Goal: Information Seeking & Learning: Find specific fact

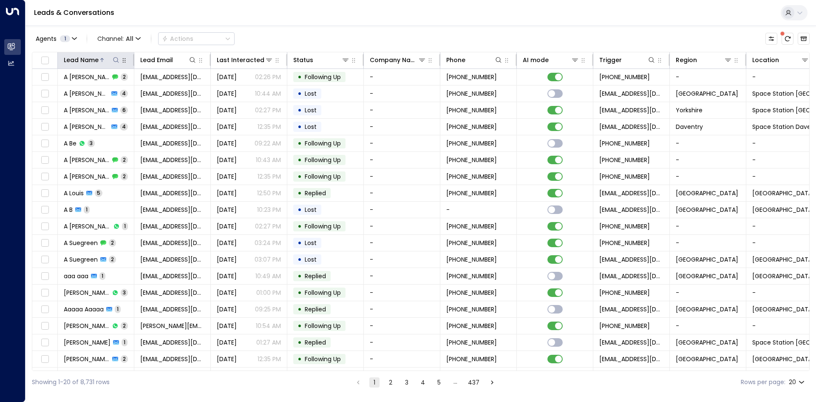
click at [117, 59] on icon at bounding box center [116, 60] width 7 height 7
drag, startPoint x: 142, startPoint y: 90, endPoint x: 135, endPoint y: 87, distance: 7.3
click at [142, 90] on input "text" at bounding box center [115, 91] width 117 height 16
type input "********"
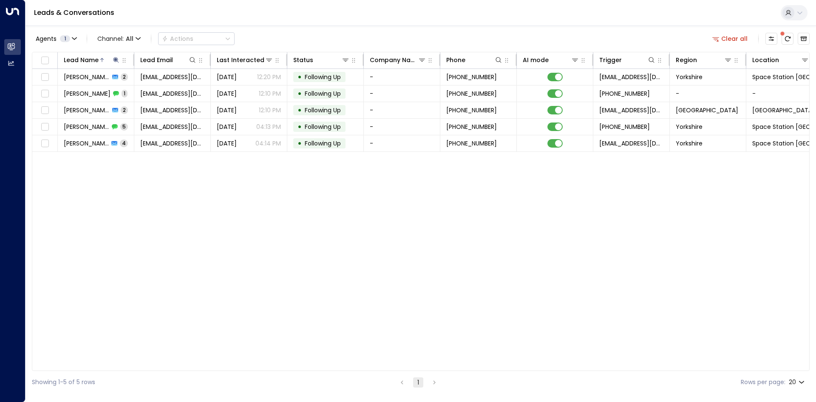
drag, startPoint x: 219, startPoint y: 287, endPoint x: 217, endPoint y: 165, distance: 122.1
click at [219, 288] on div "Lead Name Lead Email Last Interacted Status Company Name Phone AI mode Trigger …" at bounding box center [421, 211] width 778 height 319
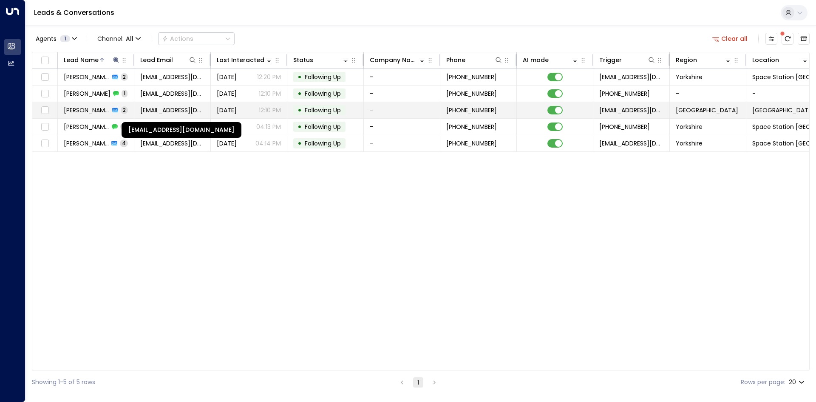
click at [190, 108] on span "[EMAIL_ADDRESS][DOMAIN_NAME]" at bounding box center [172, 110] width 64 height 9
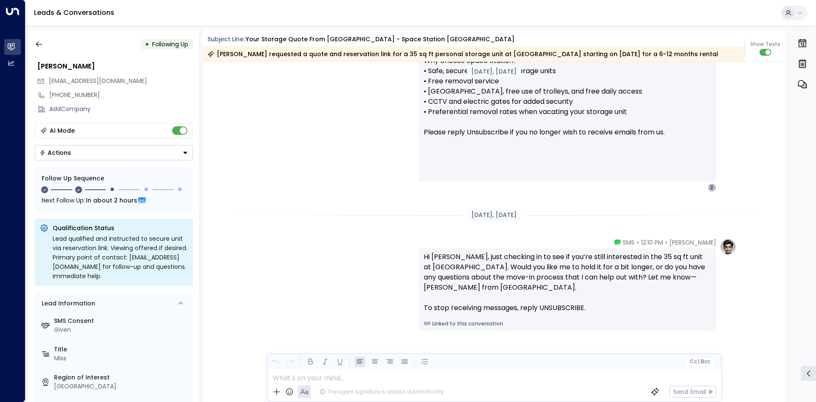
scroll to position [805, 0]
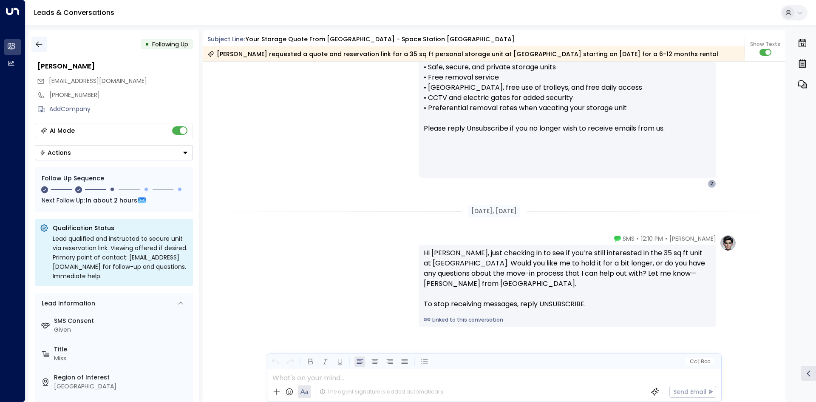
click at [41, 42] on icon "button" at bounding box center [39, 44] width 9 height 9
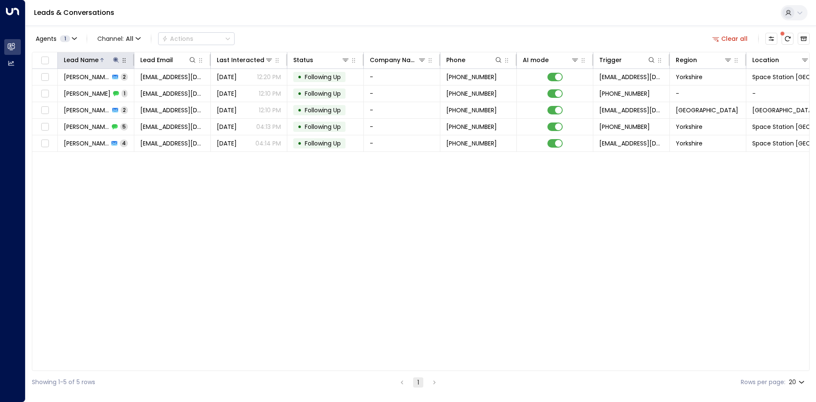
click at [113, 58] on icon at bounding box center [116, 60] width 7 height 7
click at [166, 89] on icon "button" at bounding box center [169, 91] width 7 height 7
click at [132, 89] on input "text" at bounding box center [115, 91] width 117 height 16
type input "******"
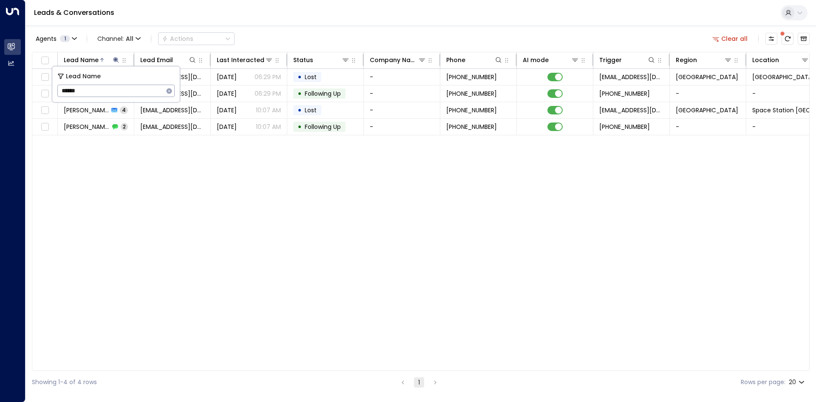
click at [188, 161] on div "Lead Name Lead Email Last Interacted Status Company Name Phone AI mode Trigger …" at bounding box center [421, 211] width 778 height 319
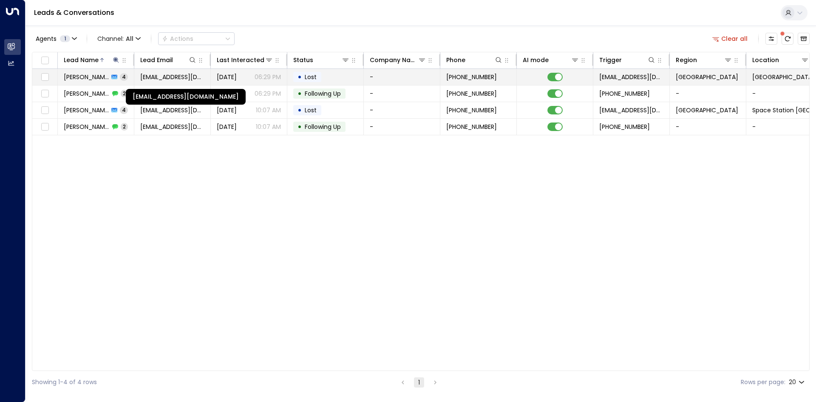
click at [183, 77] on span "[EMAIL_ADDRESS][DOMAIN_NAME]" at bounding box center [172, 77] width 64 height 9
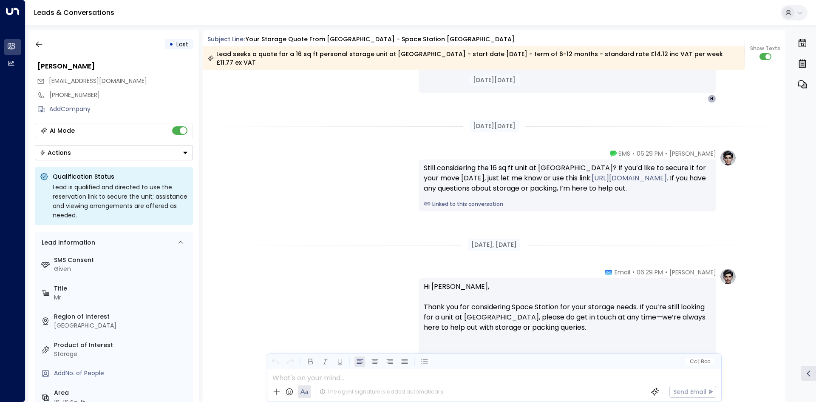
scroll to position [1213, 0]
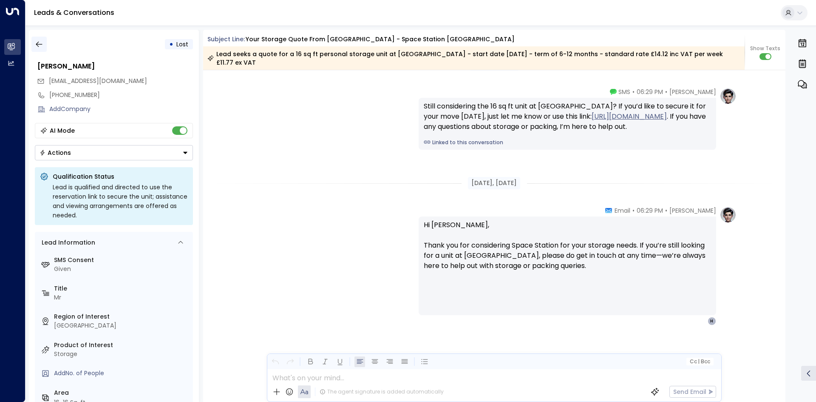
click at [45, 49] on button "button" at bounding box center [38, 44] width 15 height 15
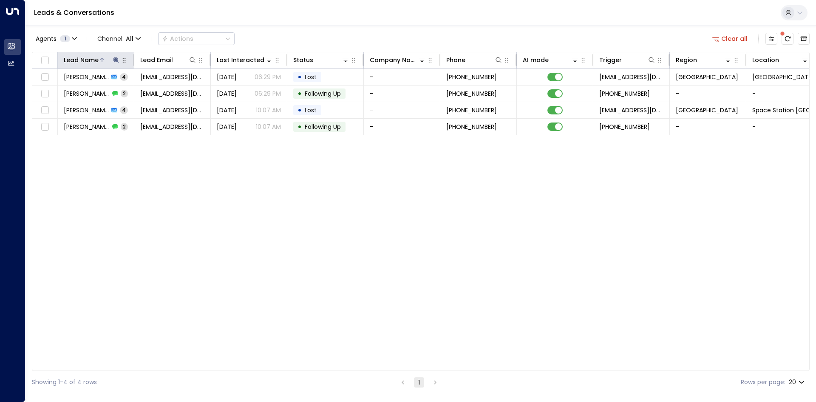
click at [114, 59] on icon at bounding box center [116, 60] width 7 height 7
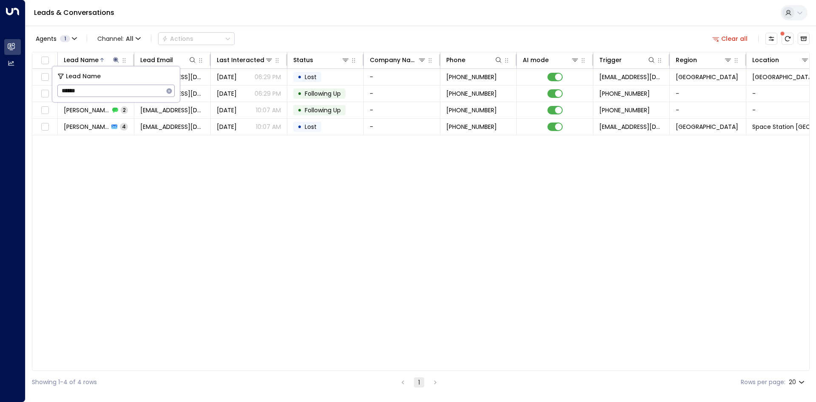
click at [170, 88] on icon "button" at bounding box center [170, 91] width 6 height 6
click at [91, 95] on input "text" at bounding box center [115, 91] width 117 height 16
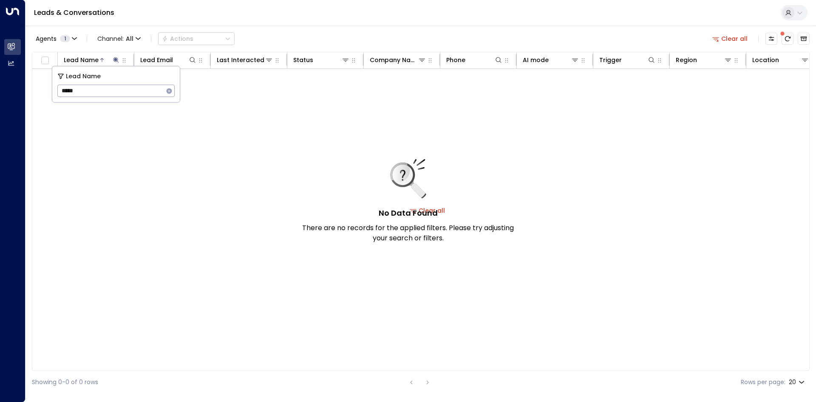
type input "*****"
click at [169, 89] on icon "button" at bounding box center [170, 91] width 6 height 6
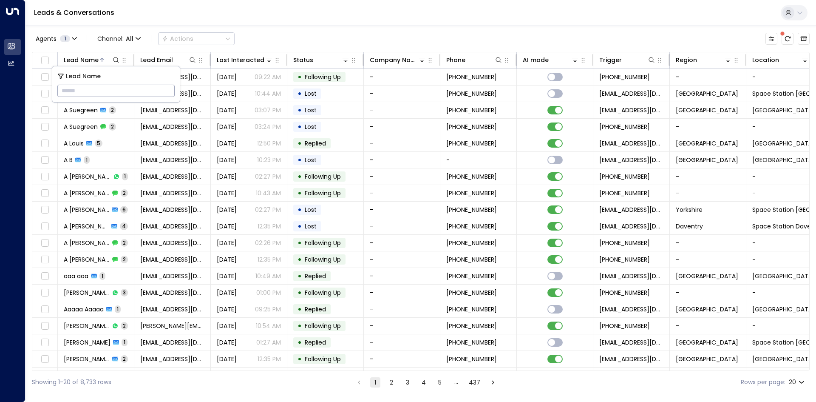
click at [92, 91] on input "text" at bounding box center [115, 91] width 117 height 16
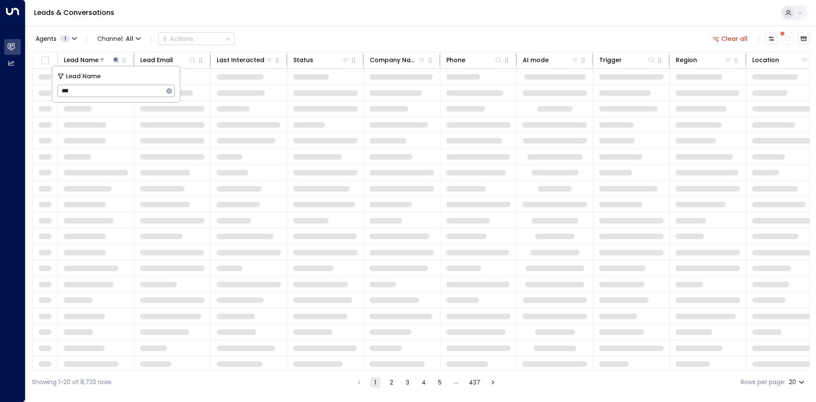
type input "****"
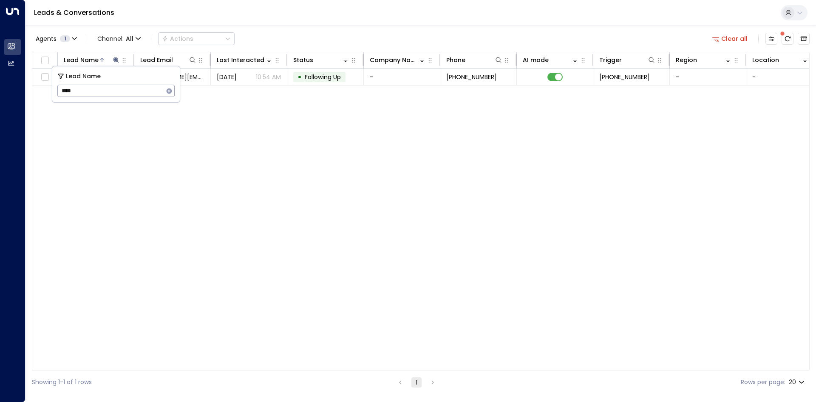
click at [157, 151] on div "Lead Name Lead Email Last Interacted Status Company Name Phone AI mode Trigger …" at bounding box center [421, 211] width 778 height 319
click at [742, 37] on button "Clear all" at bounding box center [730, 39] width 43 height 12
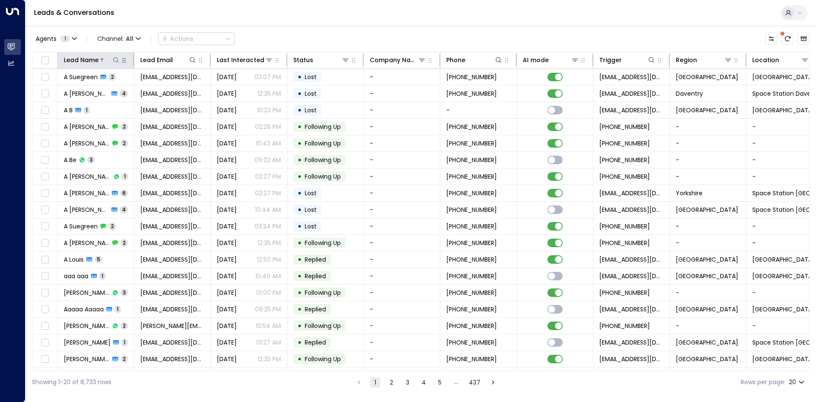
click at [115, 57] on icon at bounding box center [116, 60] width 7 height 7
click at [125, 89] on input "text" at bounding box center [115, 91] width 117 height 16
type input "******"
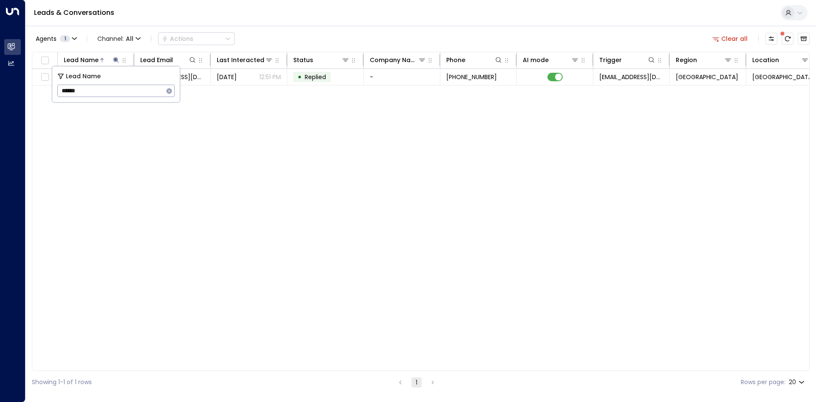
click at [193, 126] on div "Lead Name Lead Email Last Interacted Status Company Name Phone AI mode Trigger …" at bounding box center [421, 211] width 778 height 319
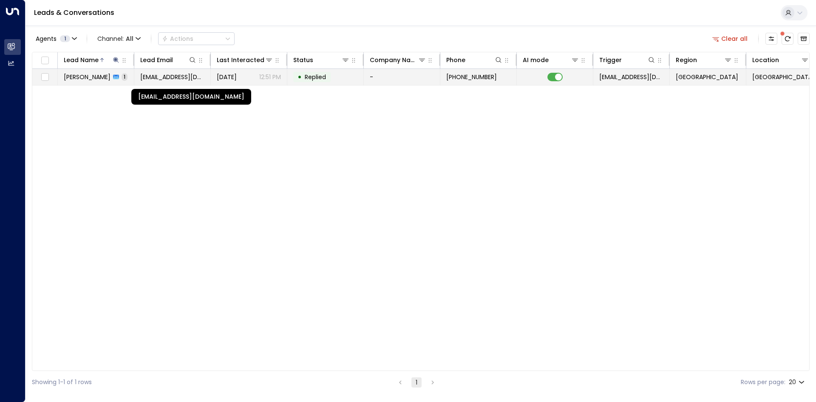
click at [187, 77] on span "[EMAIL_ADDRESS][DOMAIN_NAME]" at bounding box center [172, 77] width 64 height 9
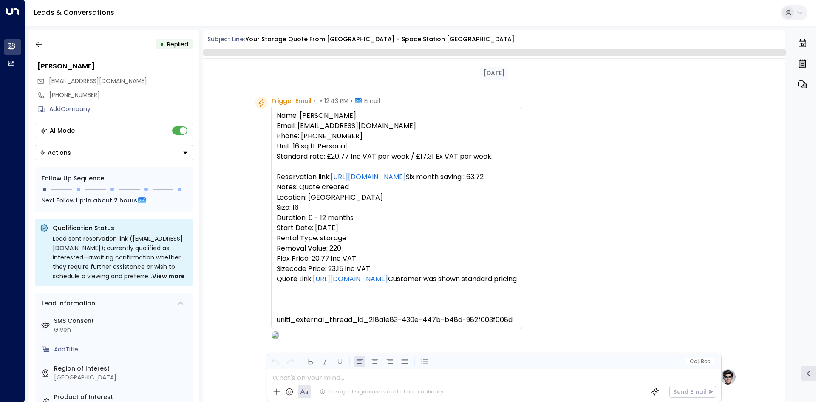
scroll to position [395, 0]
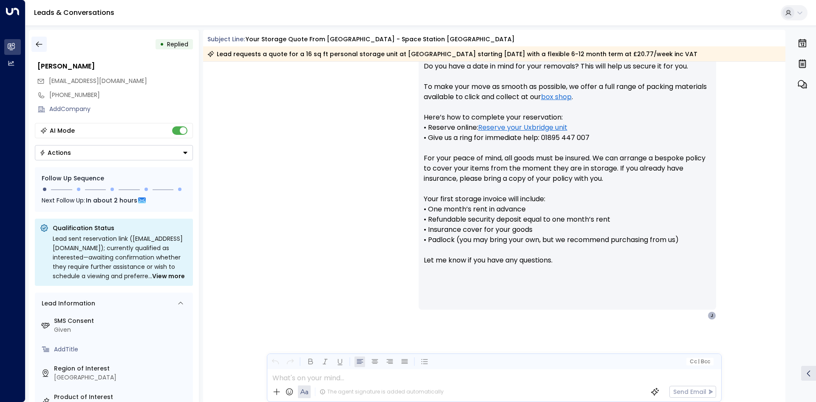
click at [38, 47] on icon "button" at bounding box center [39, 44] width 9 height 9
